Goal: Check status: Check status

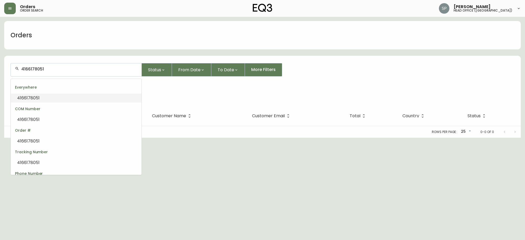
drag, startPoint x: 70, startPoint y: 69, endPoint x: -12, endPoint y: 69, distance: 81.4
click at [0, 69] on html "Orders order search [PERSON_NAME] head office ([GEOGRAPHIC_DATA]) Orders 416617…" at bounding box center [262, 69] width 525 height 138
paste input "35643"
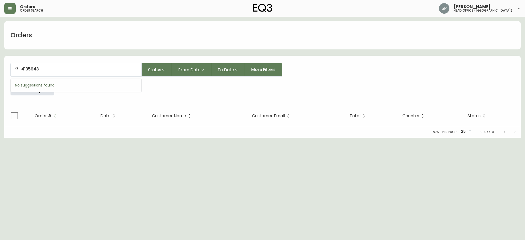
type input "4135643"
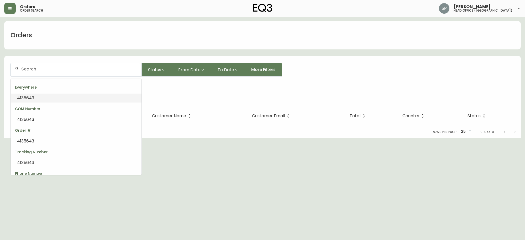
click at [48, 95] on li "4135643" at bounding box center [76, 97] width 131 height 9
type input "4135643"
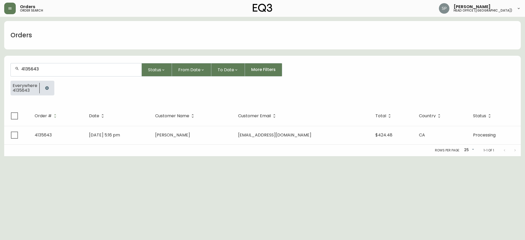
click at [145, 121] on th "Date" at bounding box center [118, 116] width 66 height 20
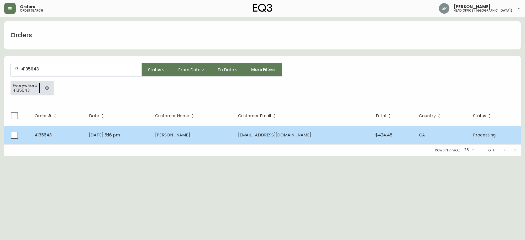
click at [146, 133] on td "[DATE] 5:16 pm" at bounding box center [118, 135] width 66 height 18
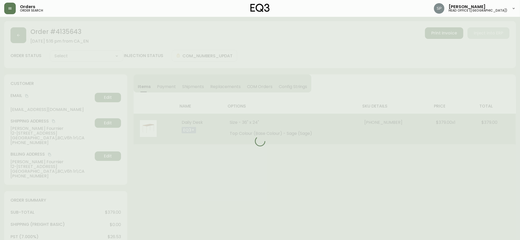
type input "Processing"
select select "PROCESSING"
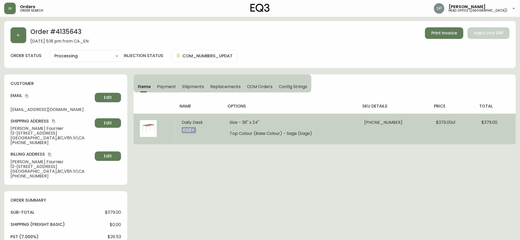
drag, startPoint x: 177, startPoint y: 123, endPoint x: 208, endPoint y: 123, distance: 30.7
click at [208, 123] on td "Daily Desk eq3+" at bounding box center [199, 128] width 48 height 31
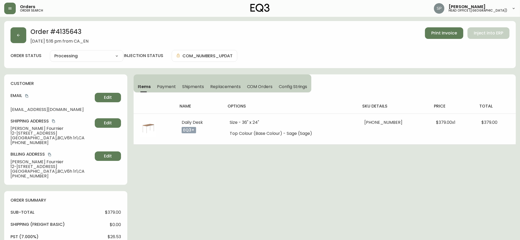
copy span "Daily Desk"
